Goal: Use online tool/utility

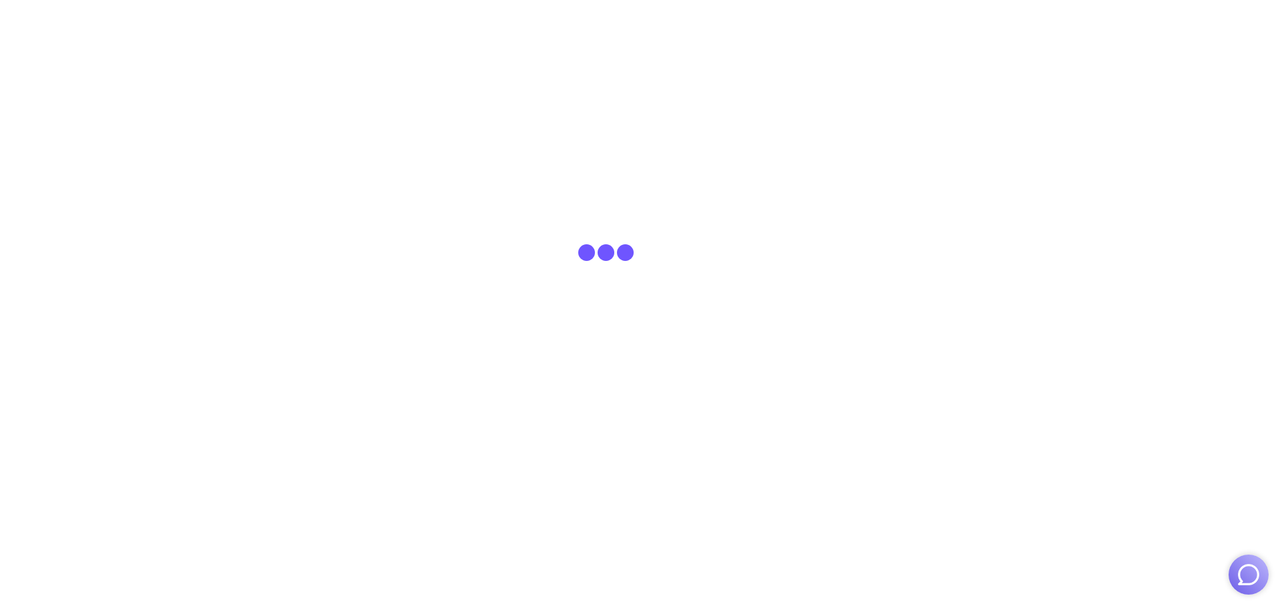
click at [1250, 570] on img "button" at bounding box center [1248, 574] width 25 height 25
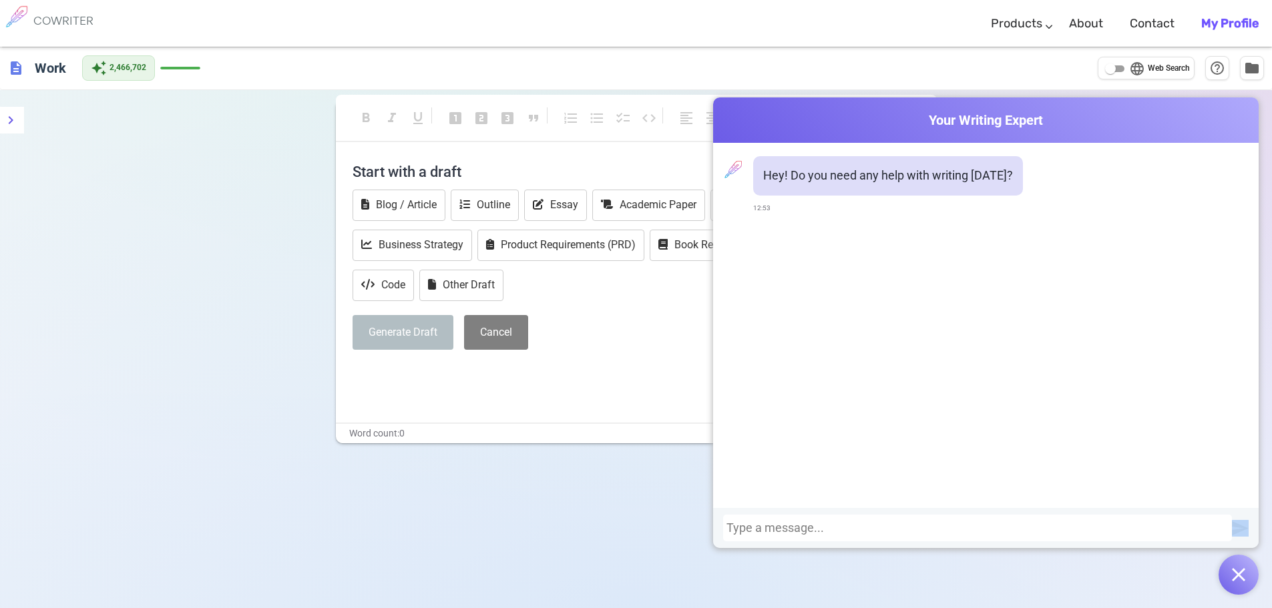
click at [1104, 521] on div at bounding box center [977, 528] width 509 height 27
click at [1095, 530] on div at bounding box center [977, 527] width 502 height 13
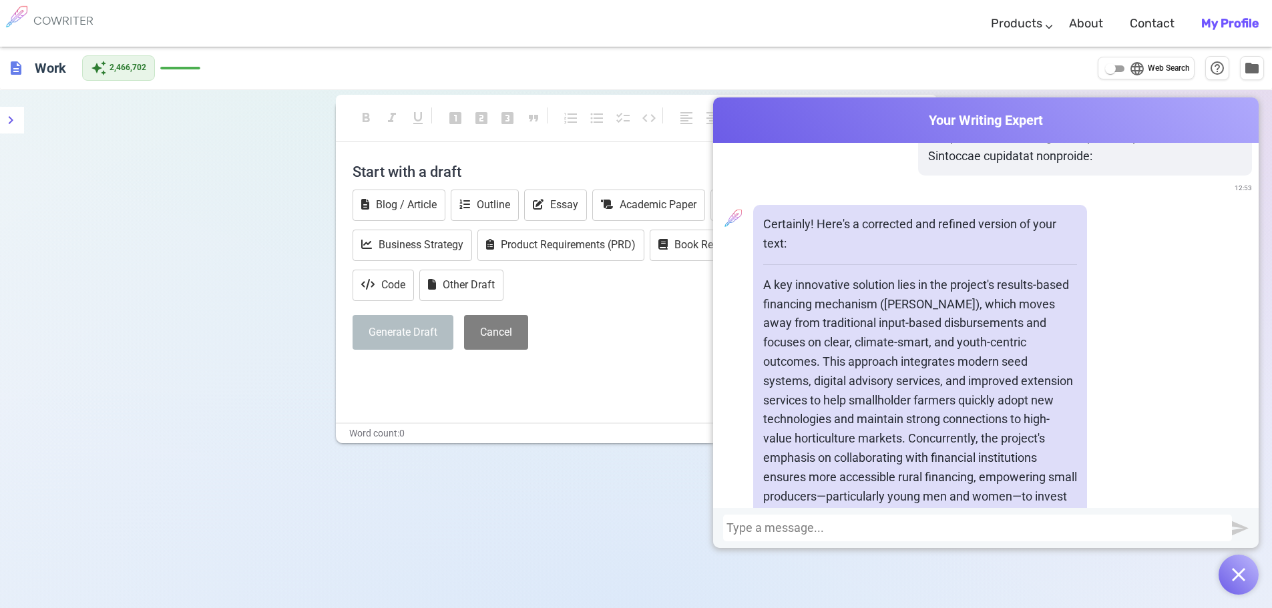
scroll to position [823, 0]
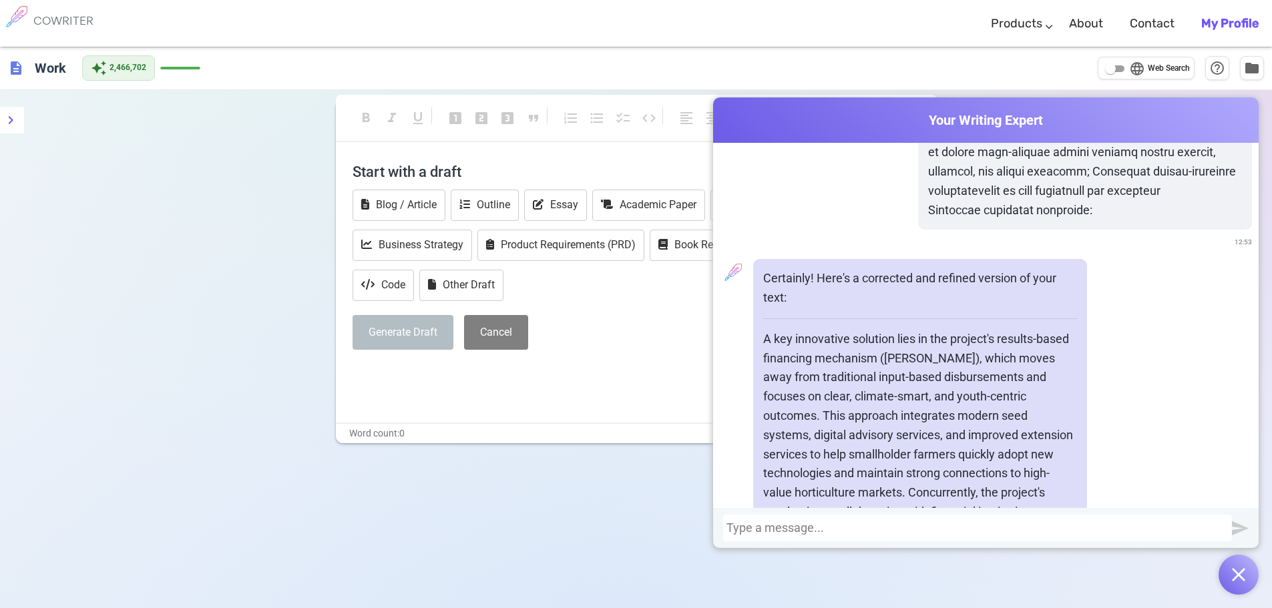
drag, startPoint x: 950, startPoint y: 409, endPoint x: 762, endPoint y: 319, distance: 208.5
copy div "A key innovative solution lies in the project's results-based financing mechani…"
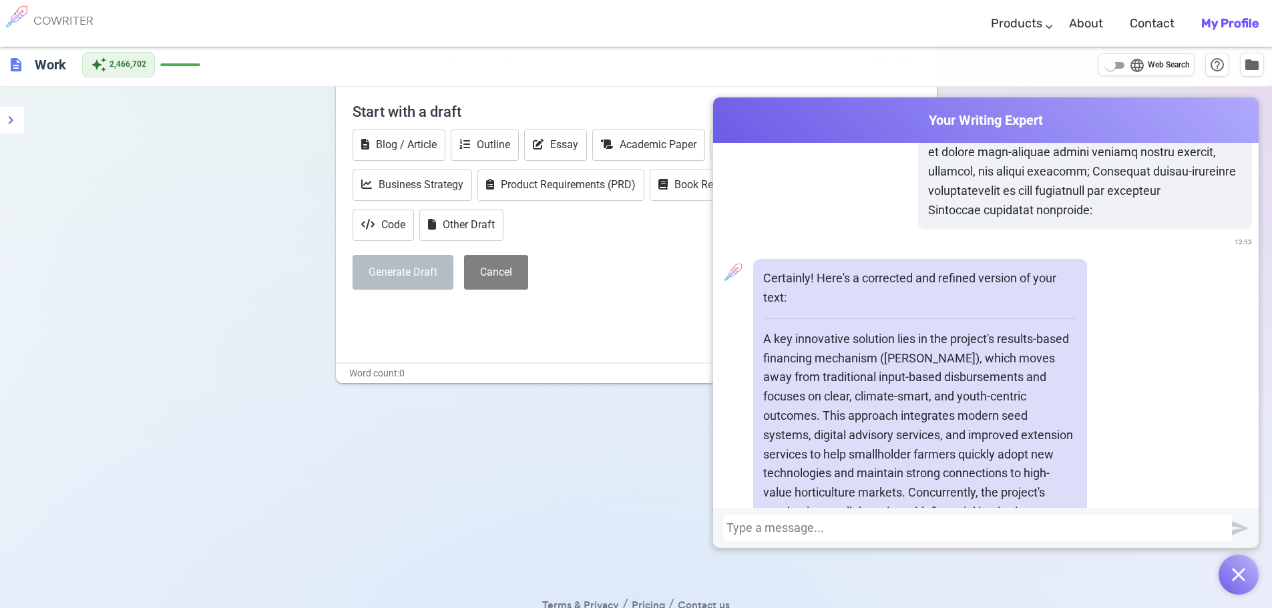
scroll to position [90, 0]
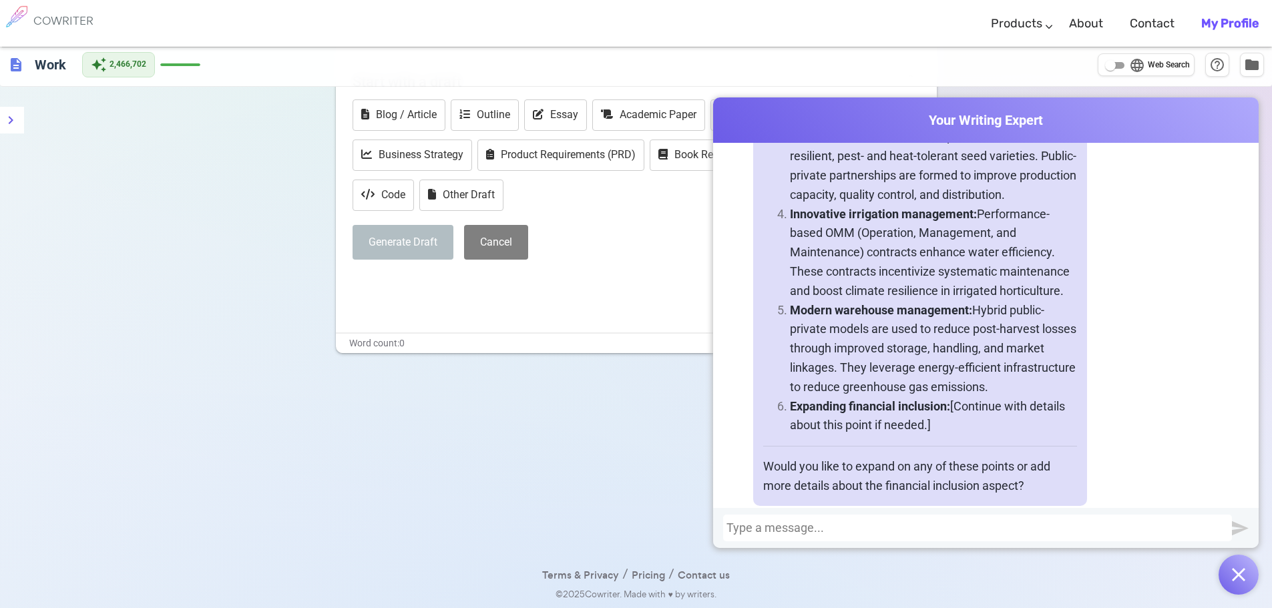
scroll to position [1551, 0]
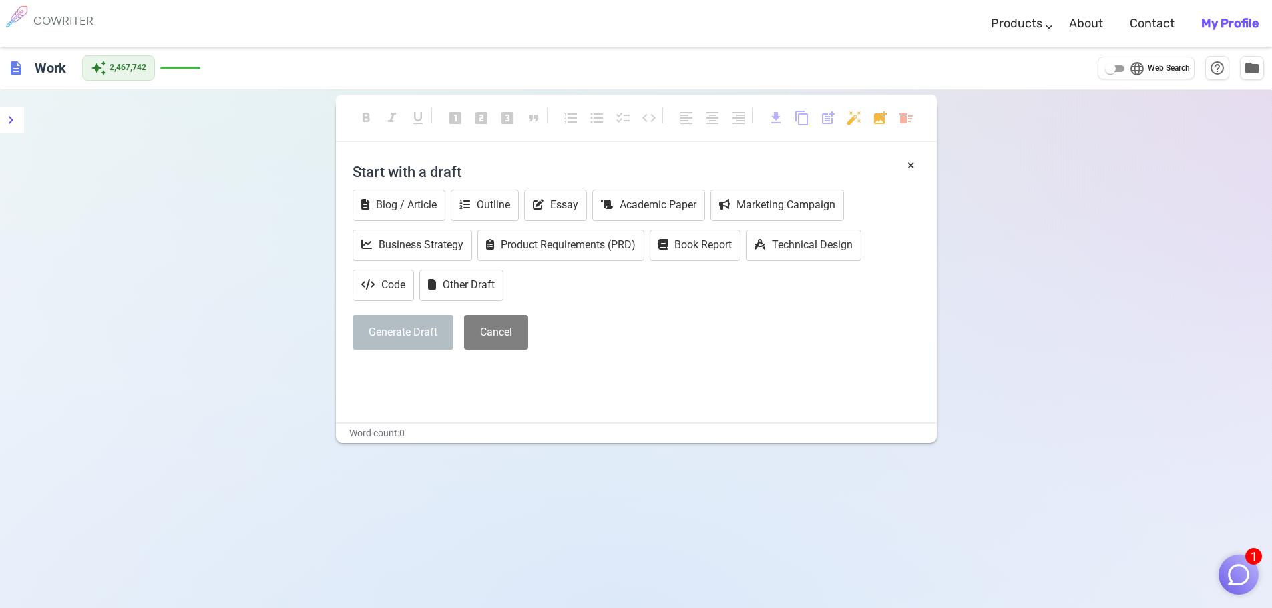
click at [1122, 68] on input "language Web Search" at bounding box center [1110, 69] width 48 height 16
checkbox input "true"
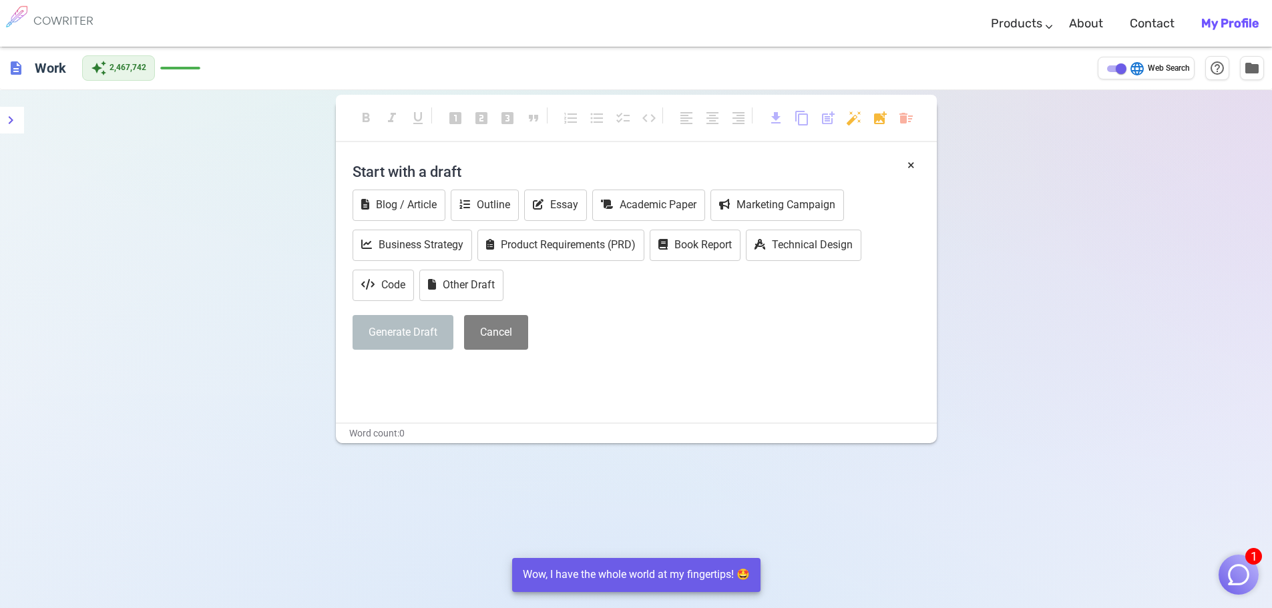
click at [1246, 571] on img "button" at bounding box center [1238, 574] width 25 height 25
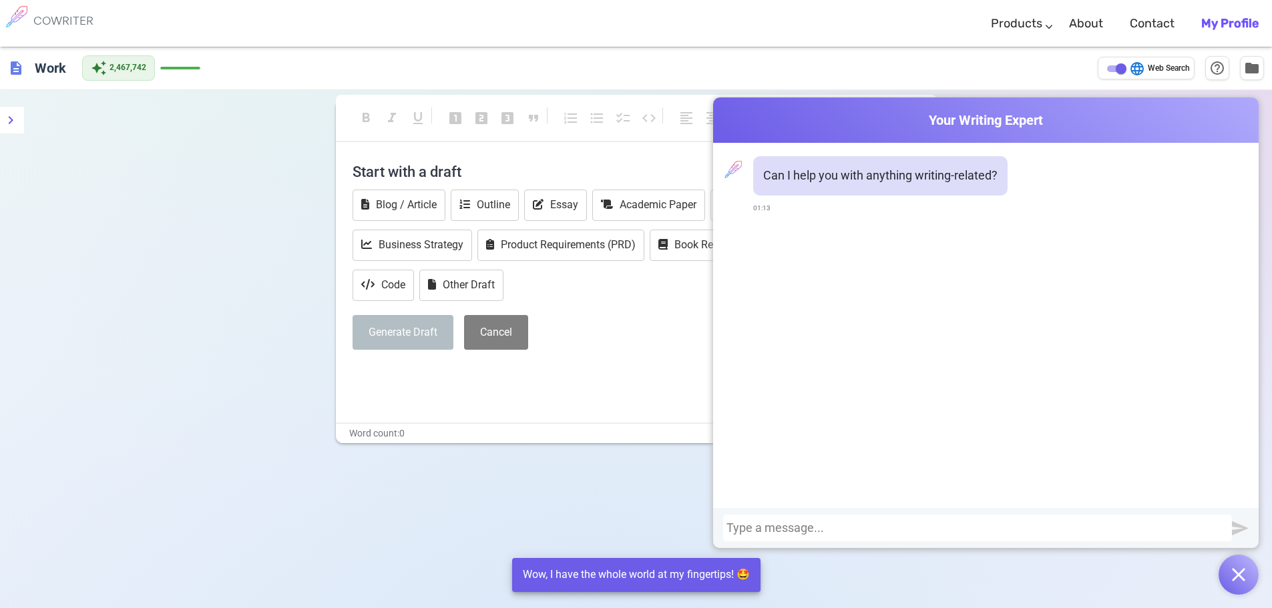
click at [1016, 524] on div at bounding box center [977, 527] width 502 height 13
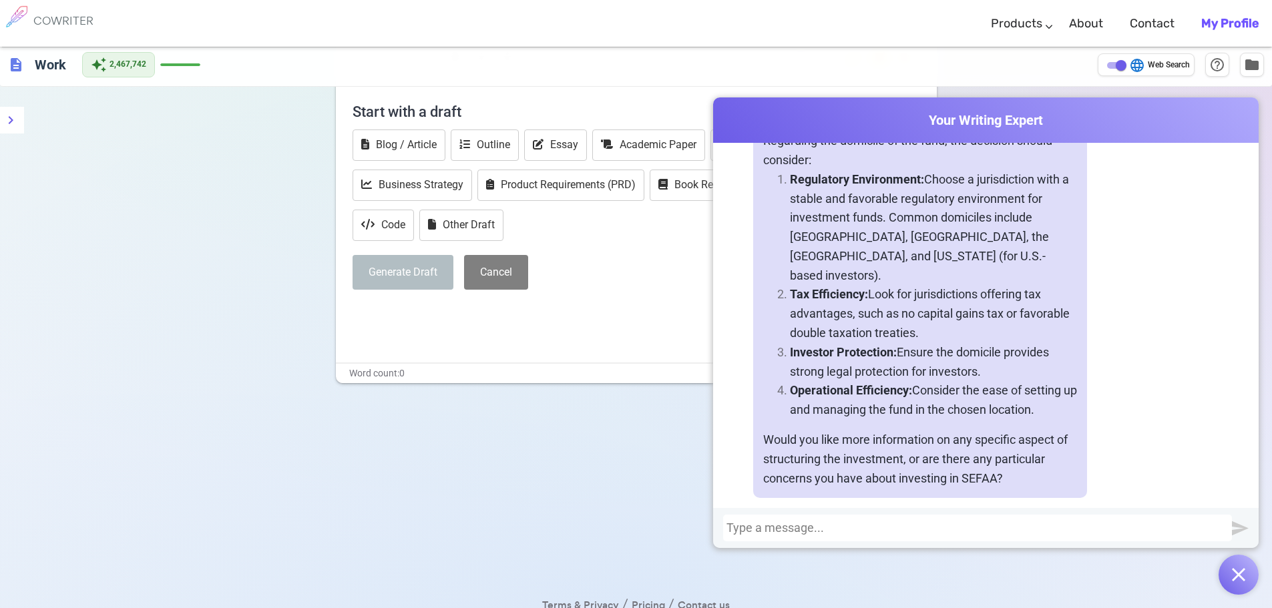
scroll to position [90, 0]
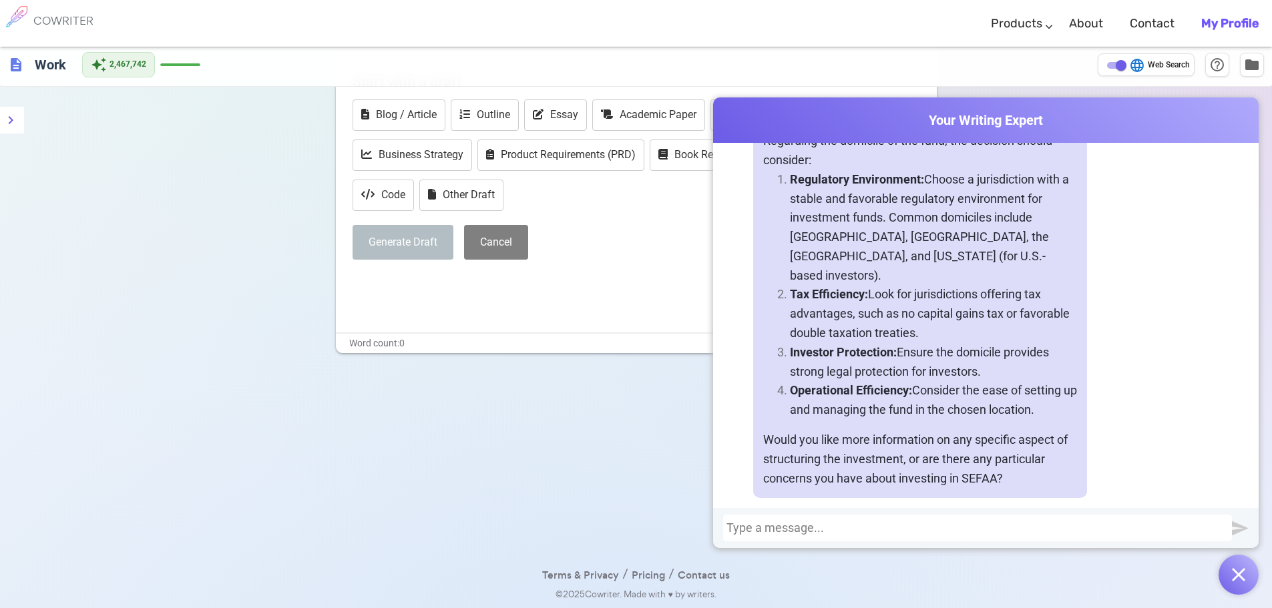
click at [975, 523] on div at bounding box center [977, 527] width 502 height 13
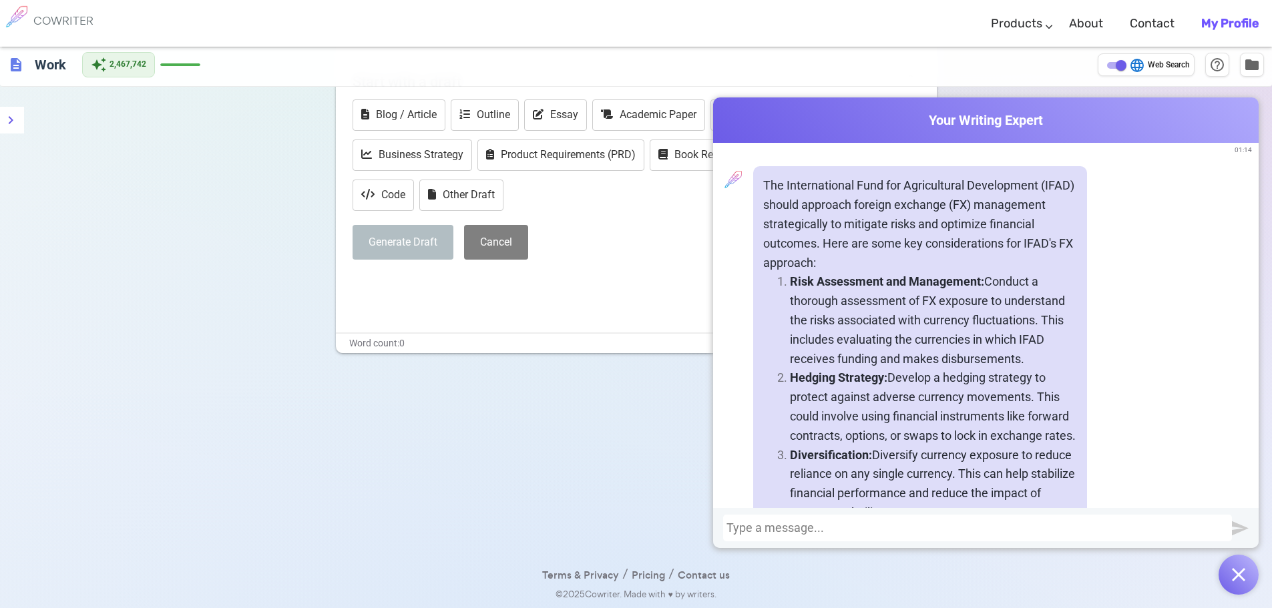
scroll to position [1101, 0]
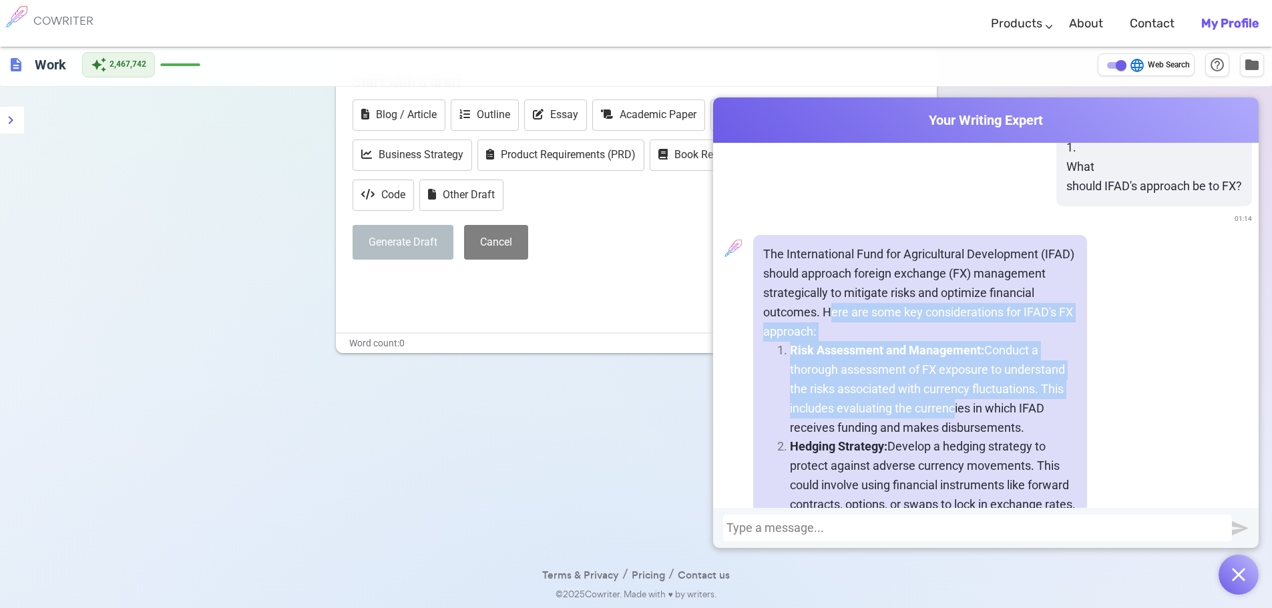
drag, startPoint x: 824, startPoint y: 293, endPoint x: 948, endPoint y: 399, distance: 162.9
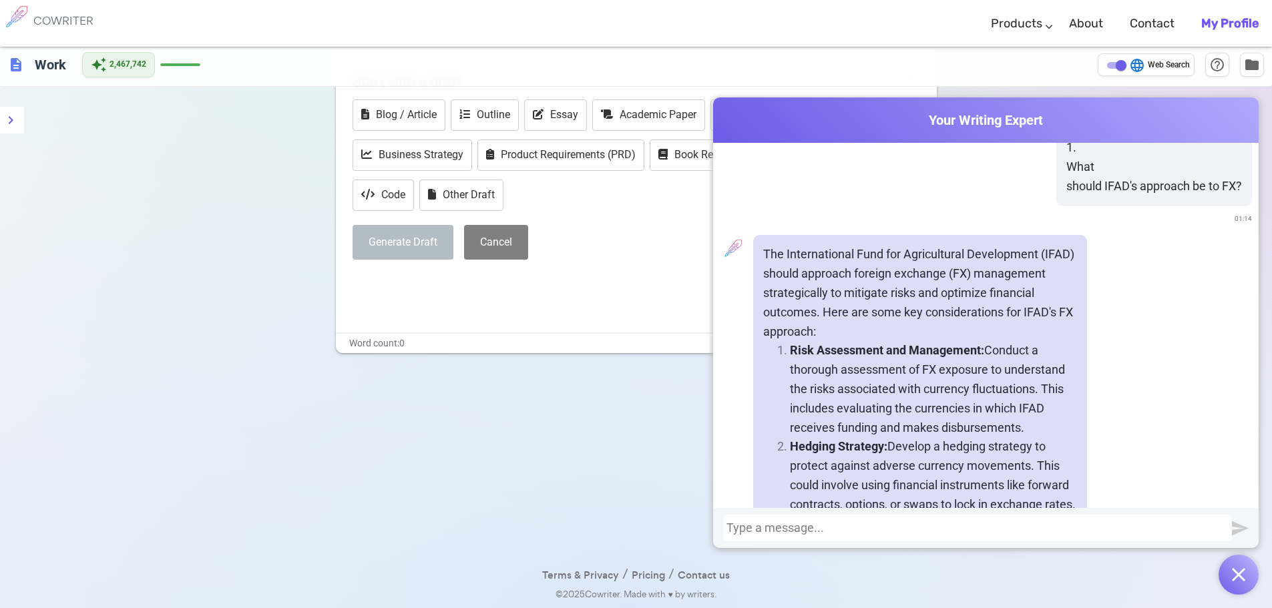
click at [608, 423] on div "format_bold format_italic format_underlined looks_one looks_two looks_3 format_…" at bounding box center [636, 304] width 1272 height 608
